Goal: Find specific page/section: Find specific page/section

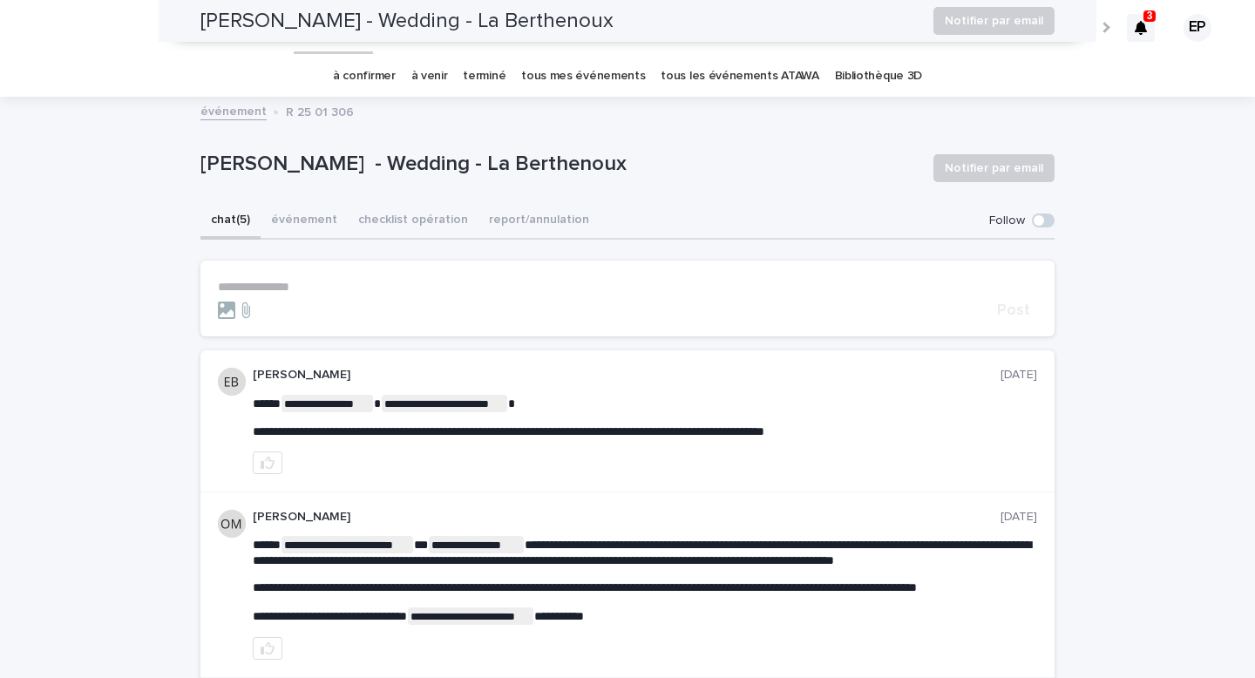
scroll to position [560, 0]
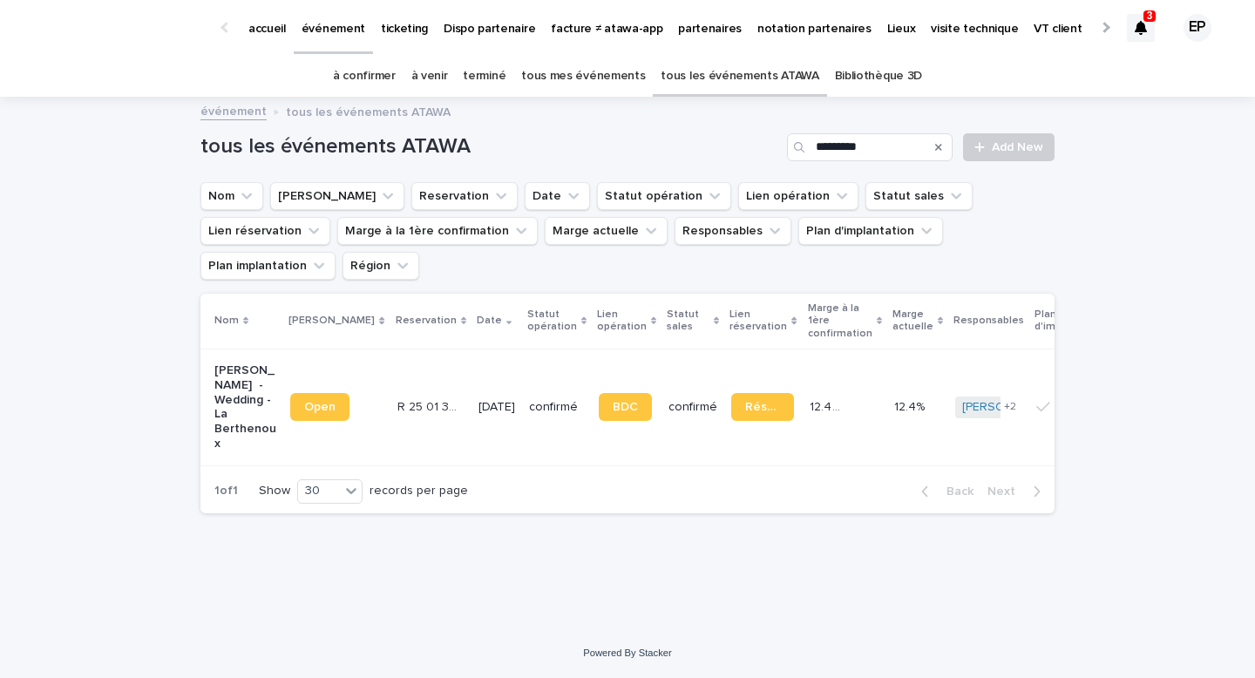
click at [439, 77] on link "à venir" at bounding box center [429, 76] width 37 height 41
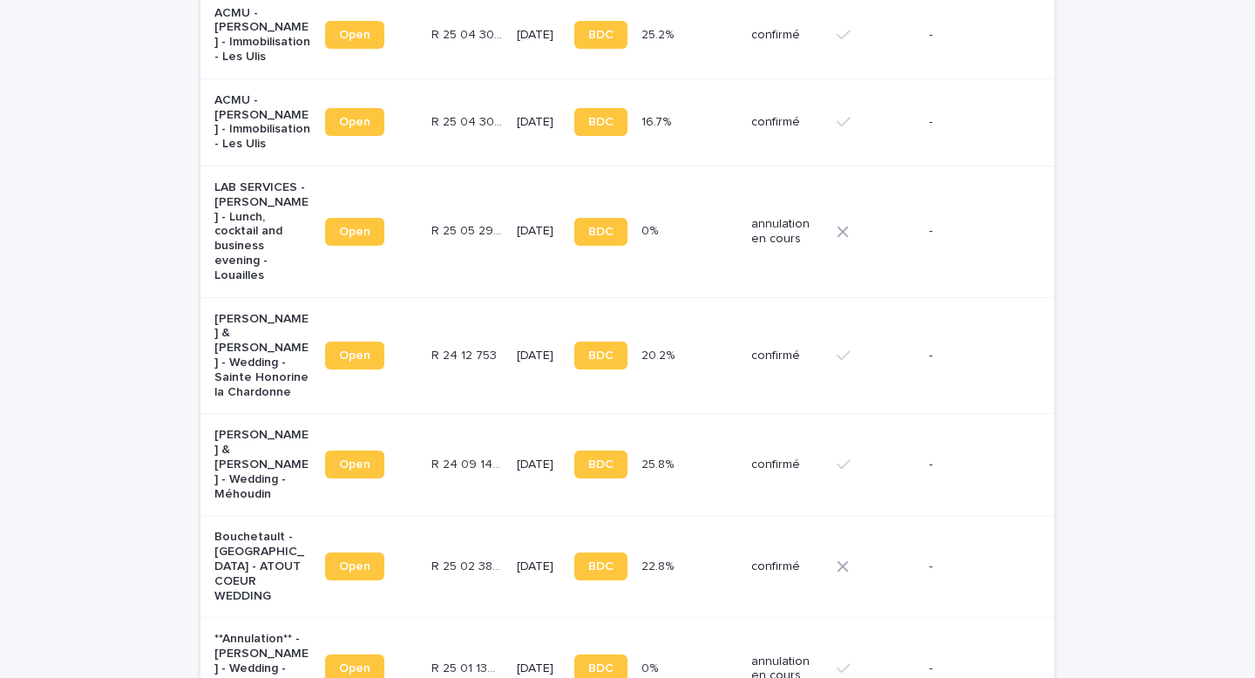
scroll to position [1299, 0]
click at [372, 546] on div "Open" at bounding box center [371, 567] width 92 height 42
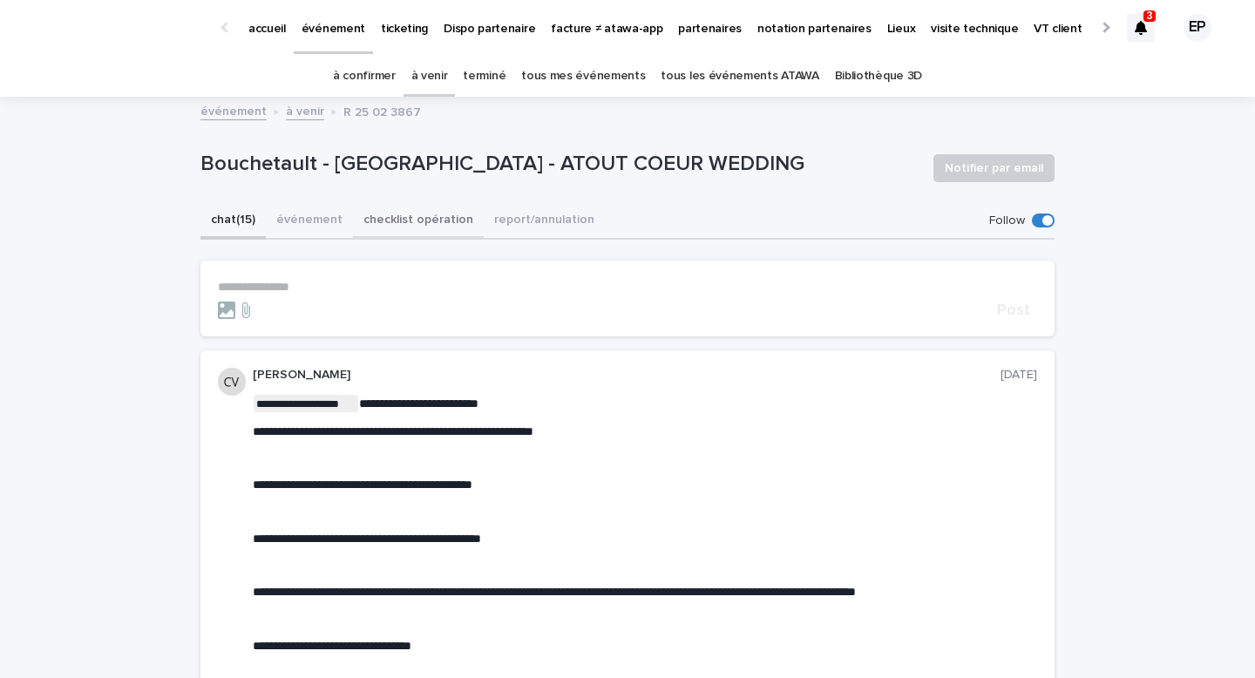
click at [412, 223] on button "checklist opération" at bounding box center [418, 221] width 131 height 37
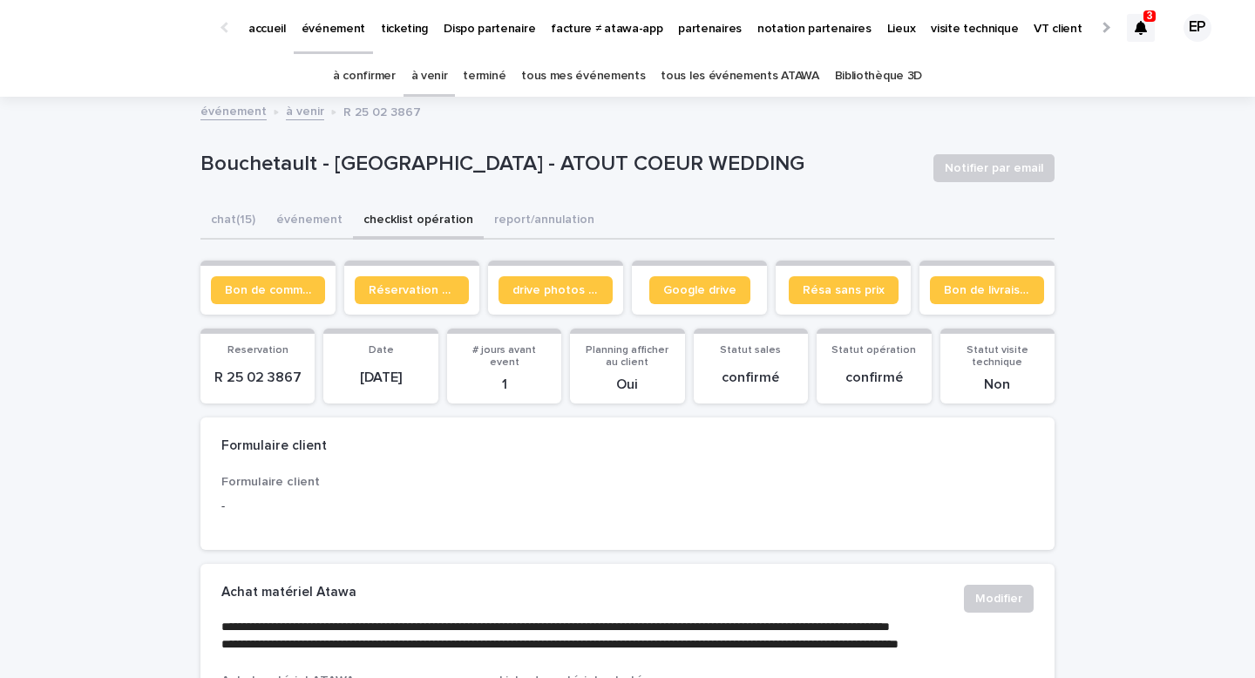
click at [237, 216] on button "chat (15)" at bounding box center [232, 221] width 65 height 37
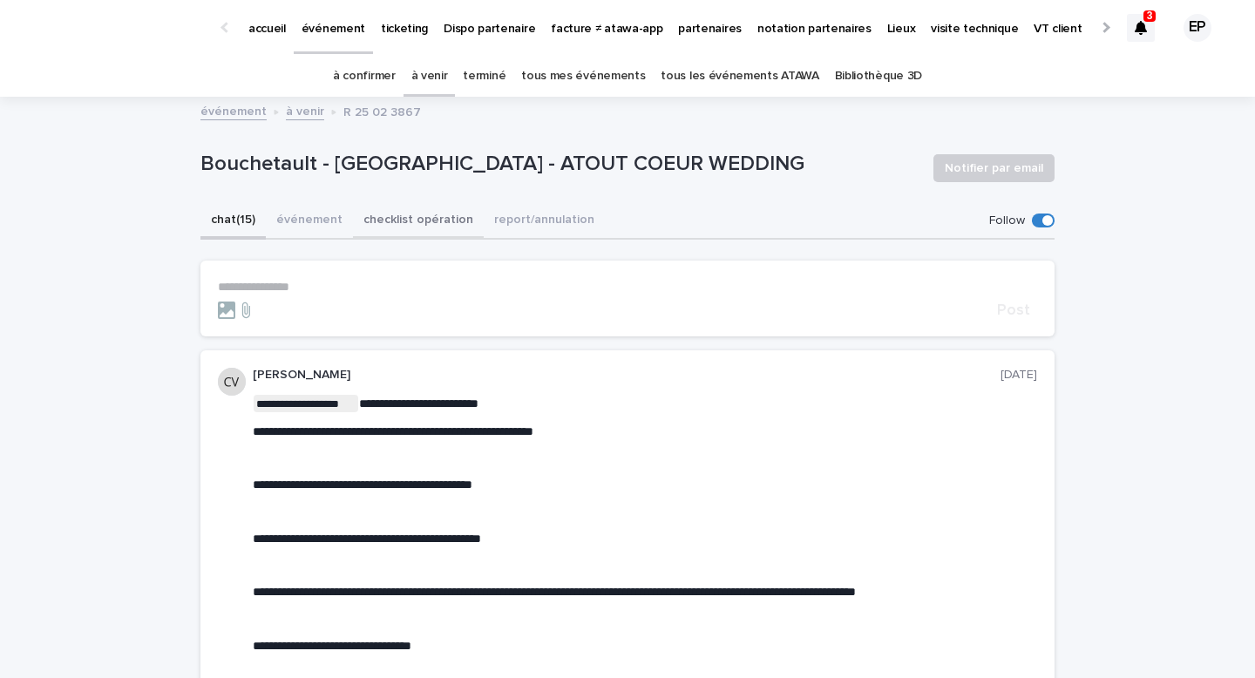
click at [398, 216] on button "checklist opération" at bounding box center [418, 221] width 131 height 37
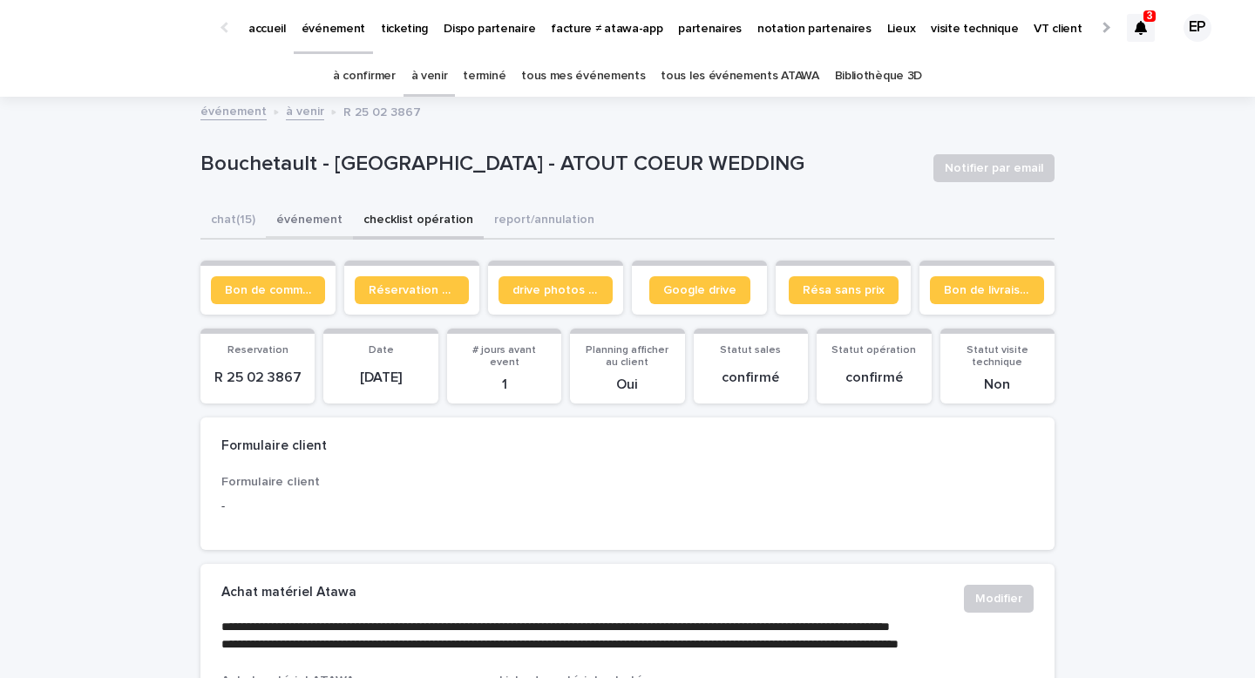
click at [234, 212] on button "chat (15)" at bounding box center [232, 221] width 65 height 37
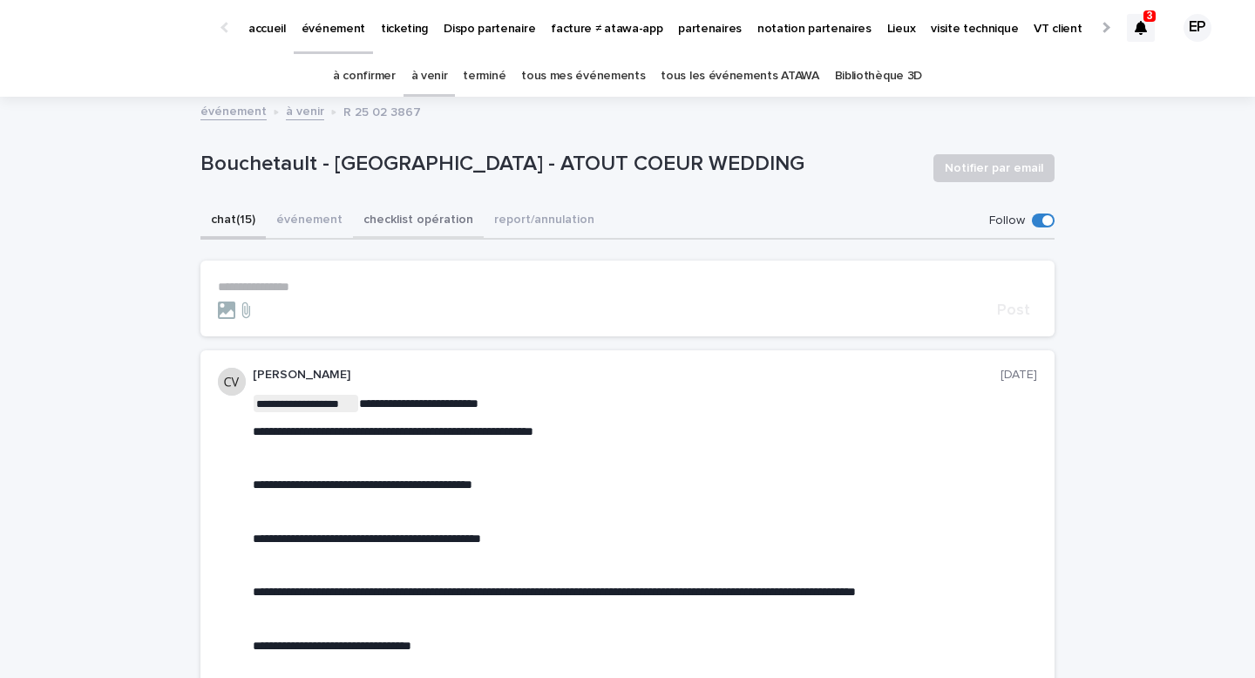
click at [406, 222] on button "checklist opération" at bounding box center [418, 221] width 131 height 37
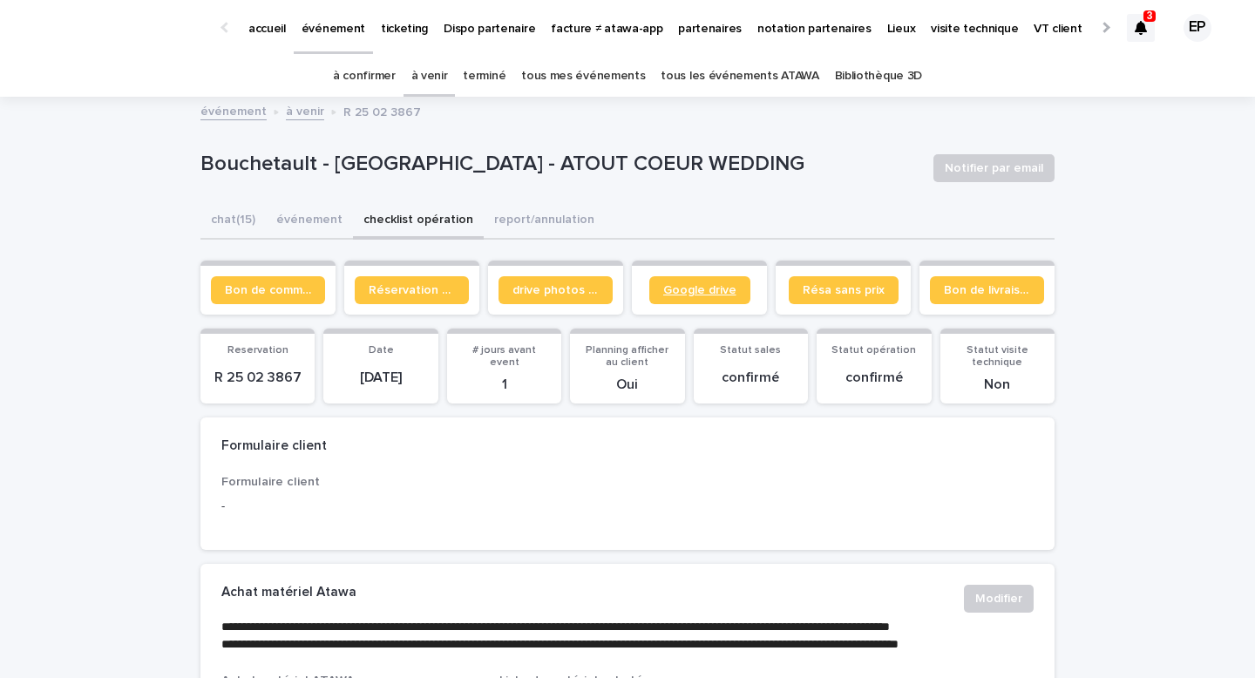
click at [689, 276] on link "Google drive" at bounding box center [699, 290] width 101 height 28
click at [1151, 31] on div at bounding box center [1141, 28] width 28 height 28
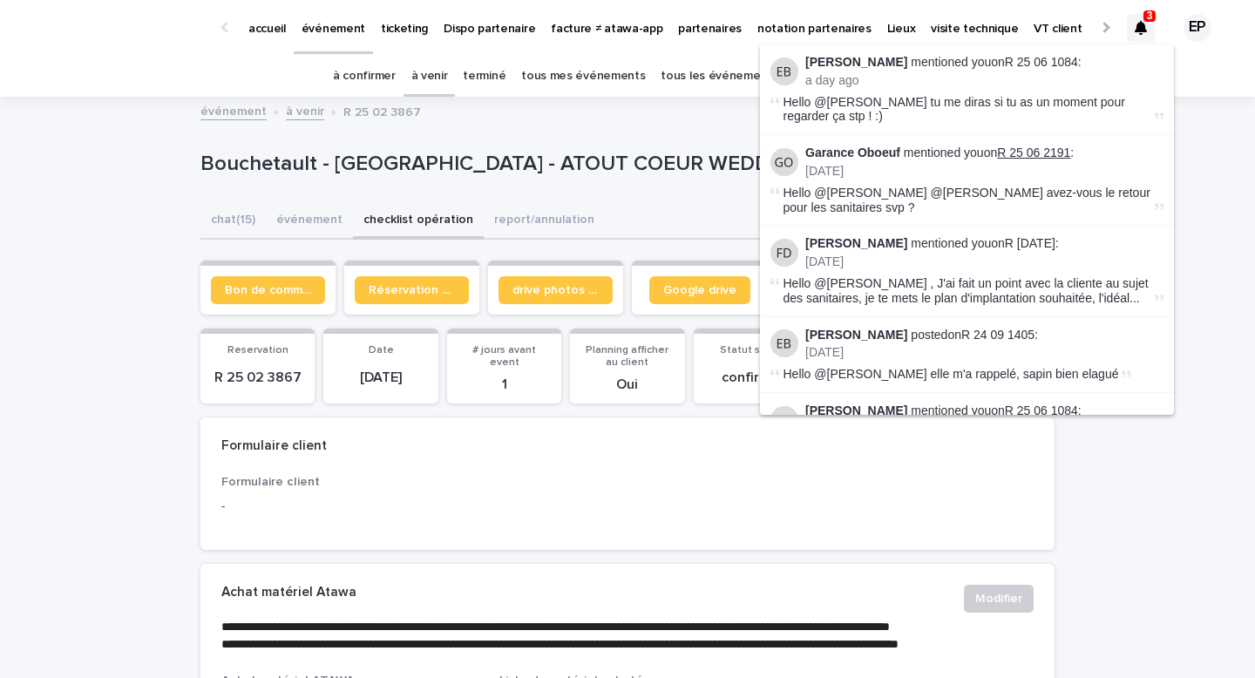
click at [1037, 154] on link "R 25 06 2191" at bounding box center [1033, 153] width 73 height 14
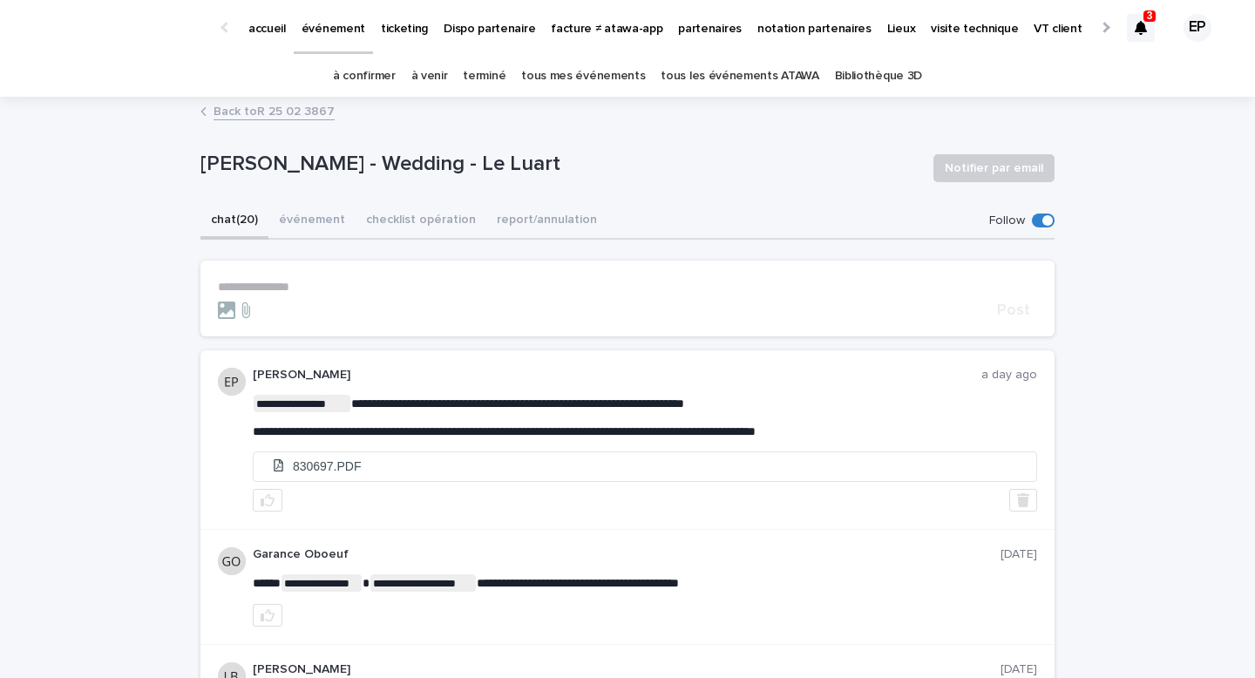
click at [1145, 19] on div "3" at bounding box center [1149, 15] width 12 height 11
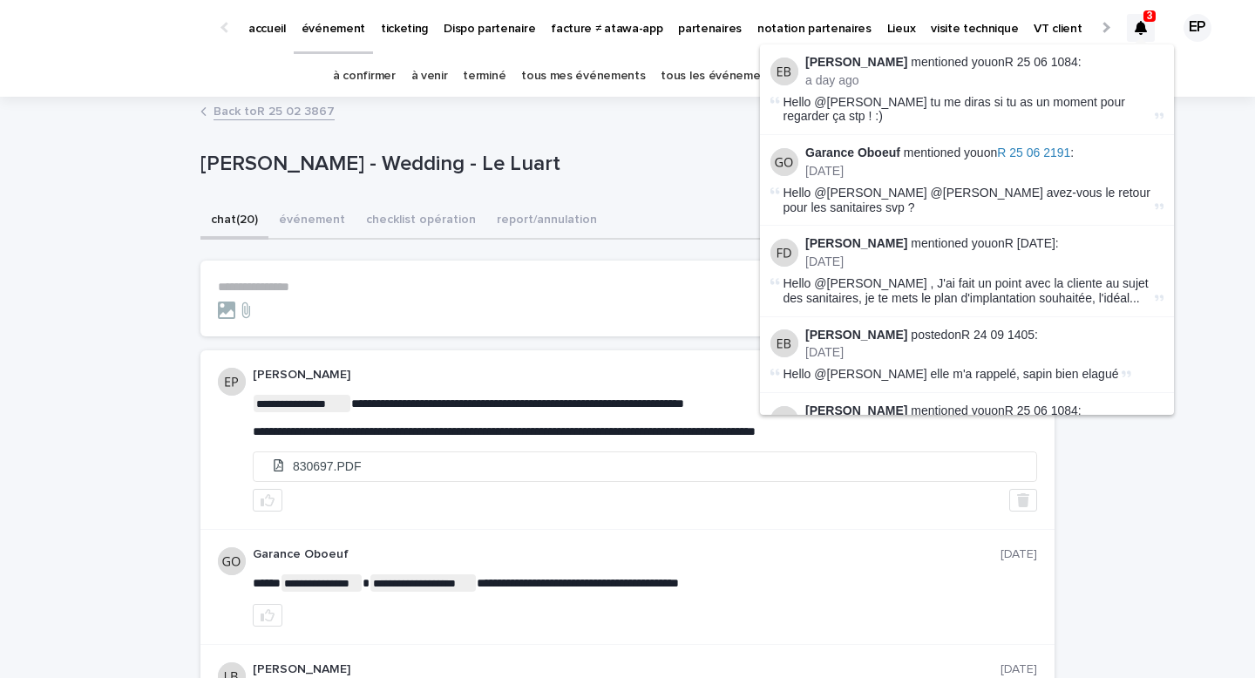
click at [257, 29] on p "accueil" at bounding box center [266, 18] width 37 height 37
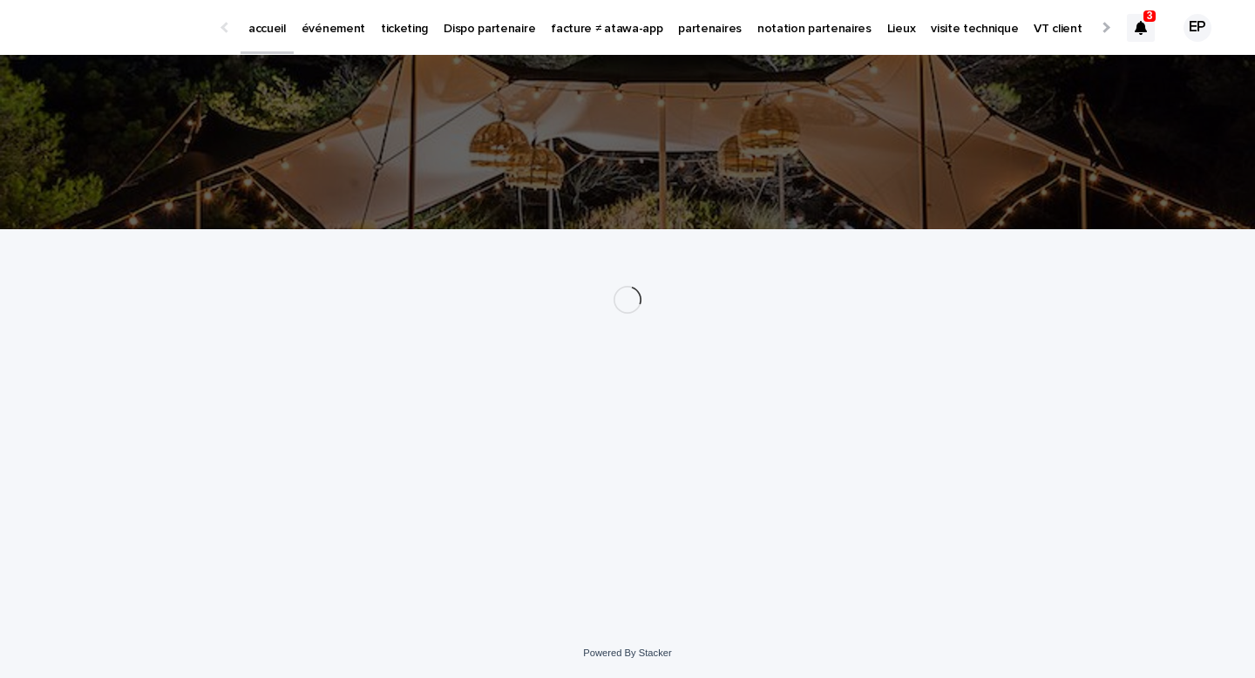
click at [334, 33] on p "événement" at bounding box center [334, 18] width 64 height 37
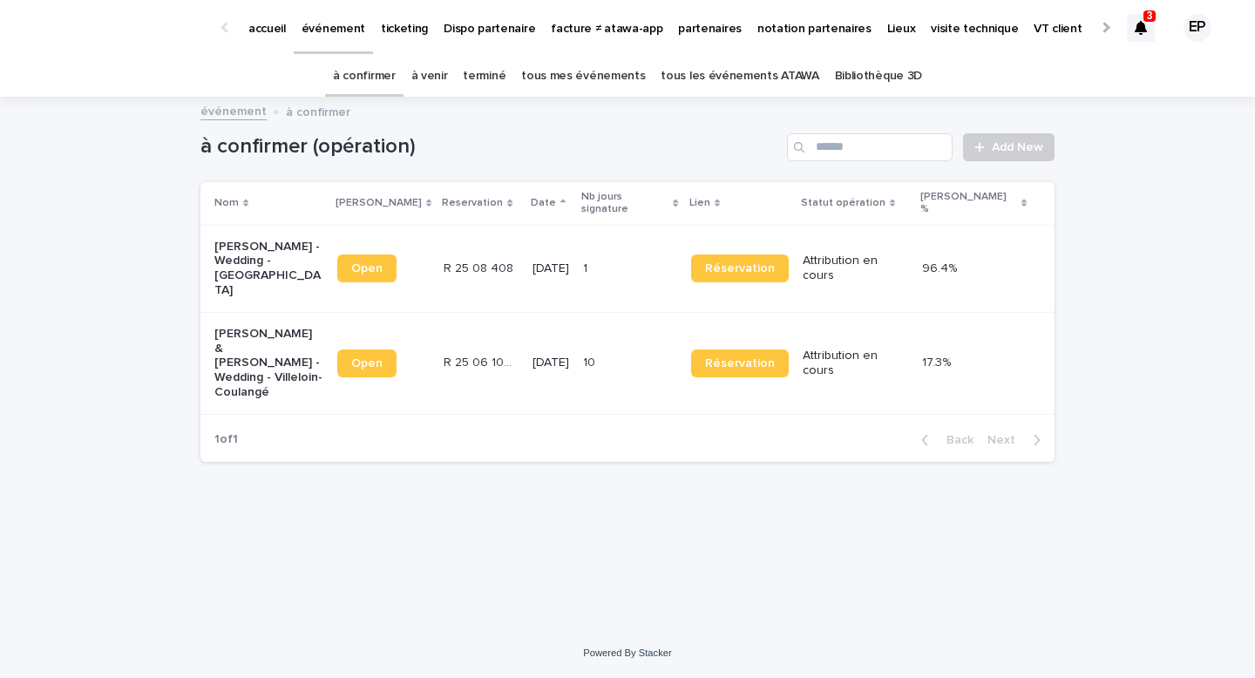
click at [554, 81] on link "tous mes événements" at bounding box center [583, 76] width 124 height 41
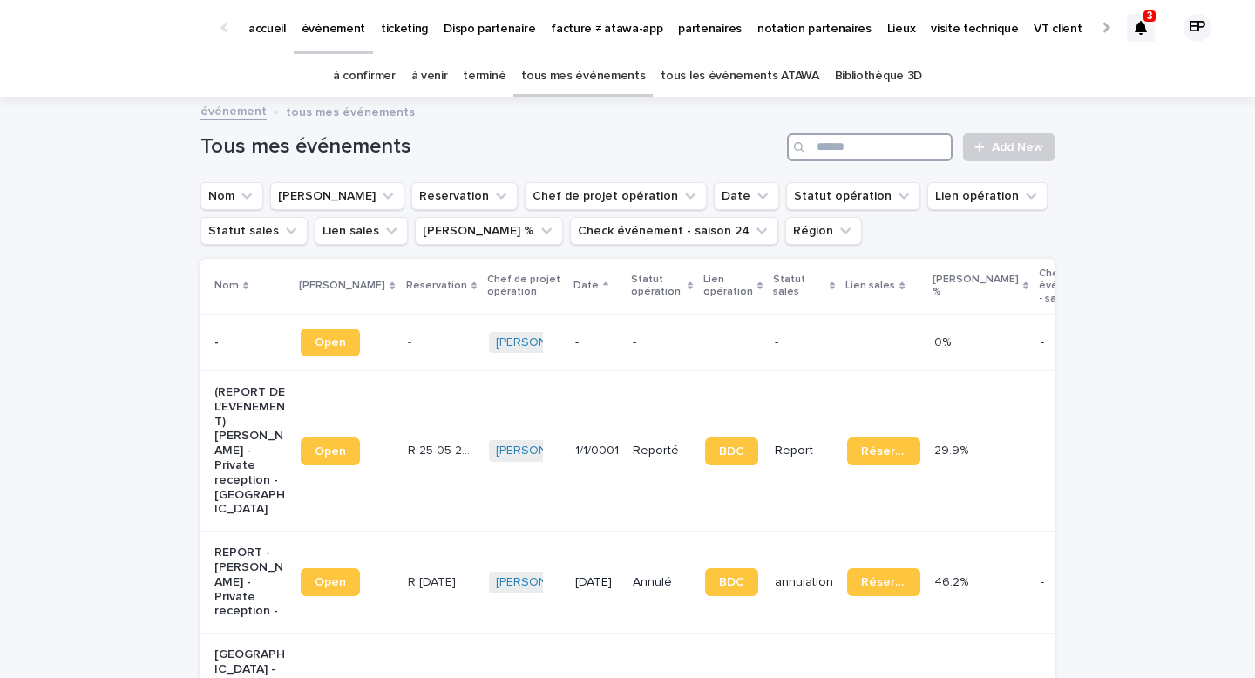
click at [871, 142] on input "Search" at bounding box center [870, 147] width 166 height 28
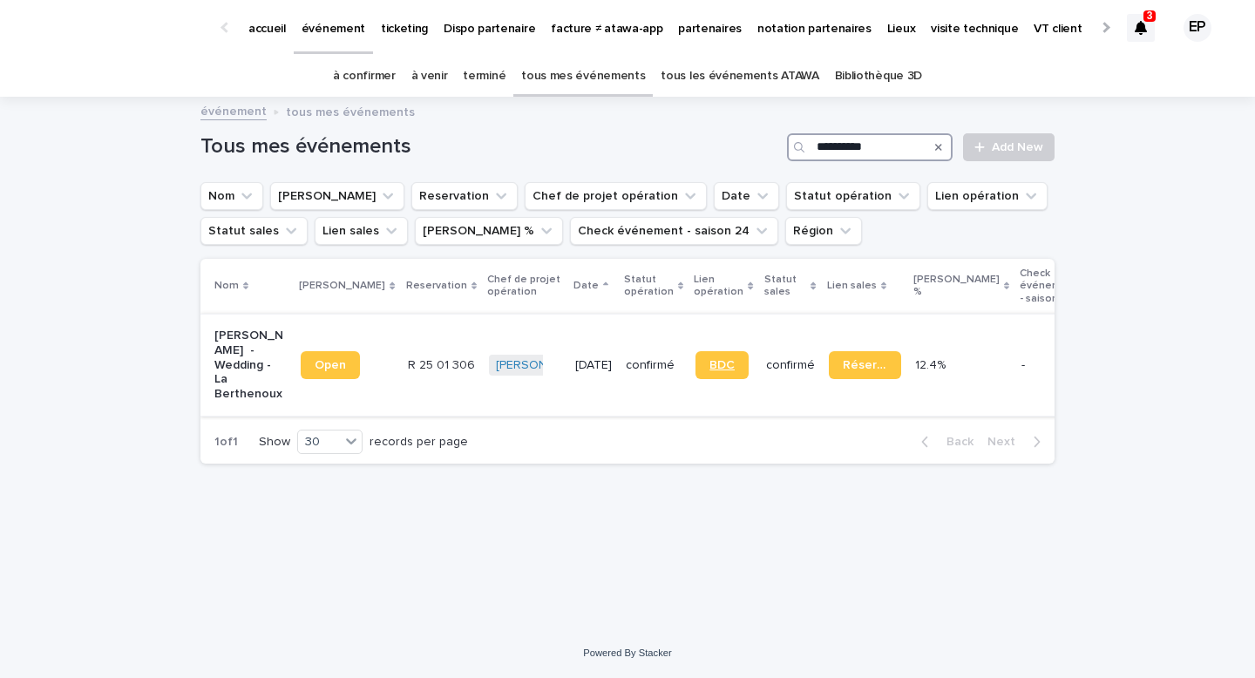
type input "**********"
click at [709, 366] on span "BDC" at bounding box center [721, 365] width 25 height 12
